Goal: Information Seeking & Learning: Compare options

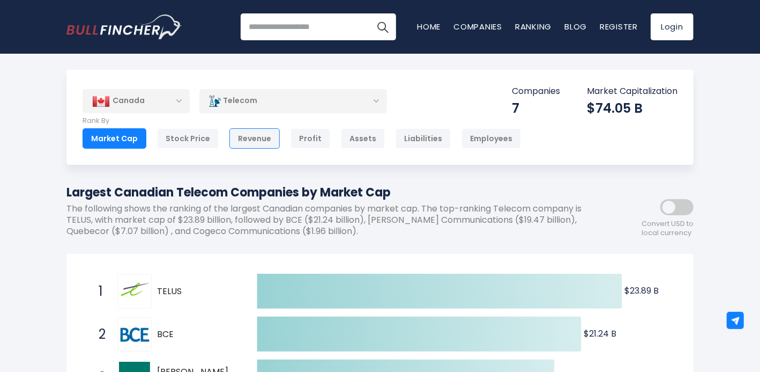
click at [254, 136] on div "Revenue" at bounding box center [255, 138] width 50 height 20
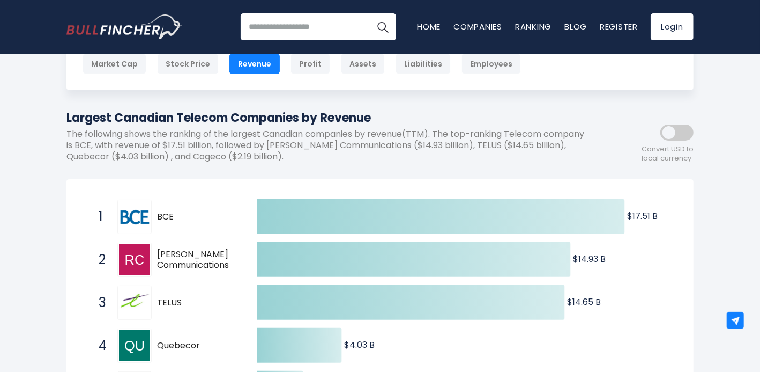
scroll to position [76, 0]
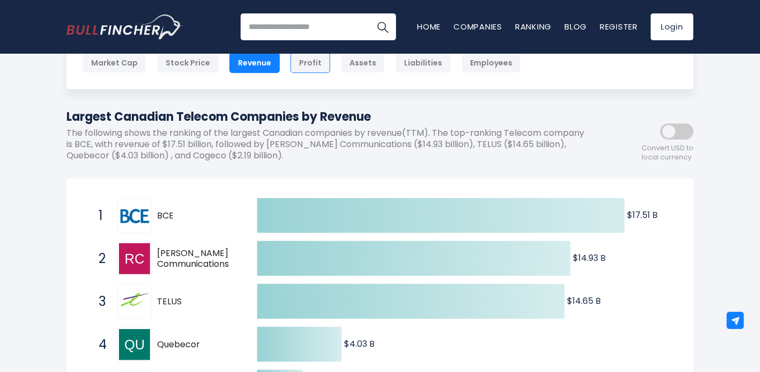
click at [304, 61] on div "Profit" at bounding box center [311, 63] width 40 height 20
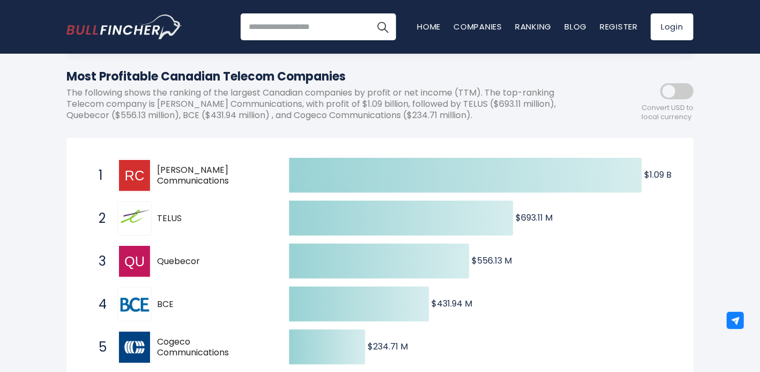
scroll to position [62, 0]
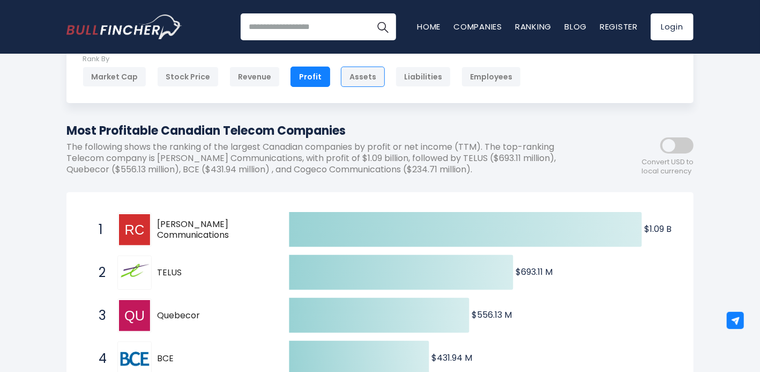
click at [355, 76] on div "Assets" at bounding box center [363, 76] width 44 height 20
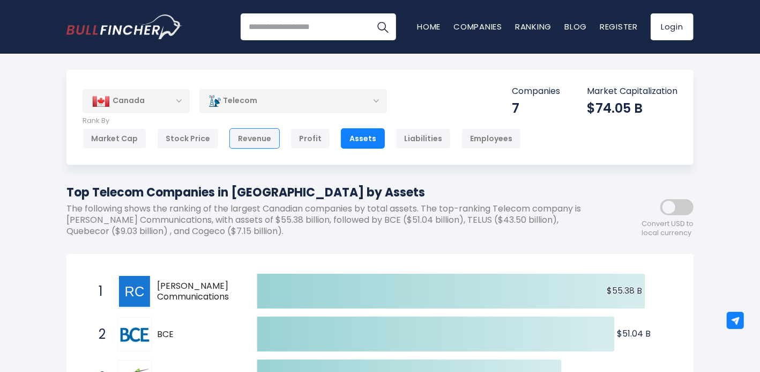
click at [250, 138] on div "Revenue" at bounding box center [255, 138] width 50 height 20
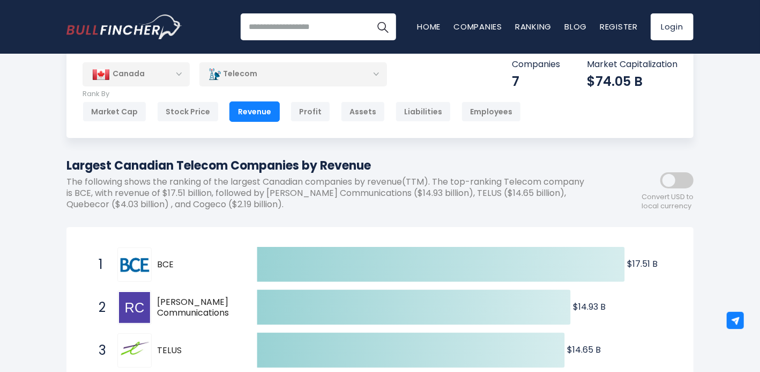
scroll to position [27, 0]
click at [308, 109] on div "Profit" at bounding box center [311, 111] width 40 height 20
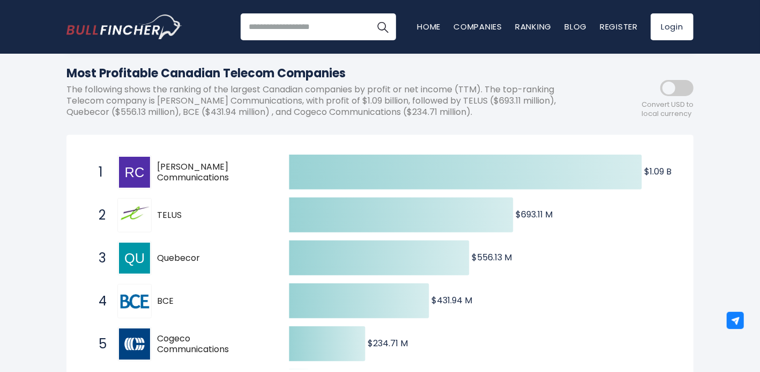
scroll to position [119, 0]
drag, startPoint x: 233, startPoint y: 241, endPoint x: 162, endPoint y: 134, distance: 128.1
click at [162, 134] on div "[GEOGRAPHIC_DATA] Entire World 30,364 [GEOGRAPHIC_DATA] [GEOGRAPHIC_DATA]" at bounding box center [380, 297] width 644 height 692
